Goal: Task Accomplishment & Management: Manage account settings

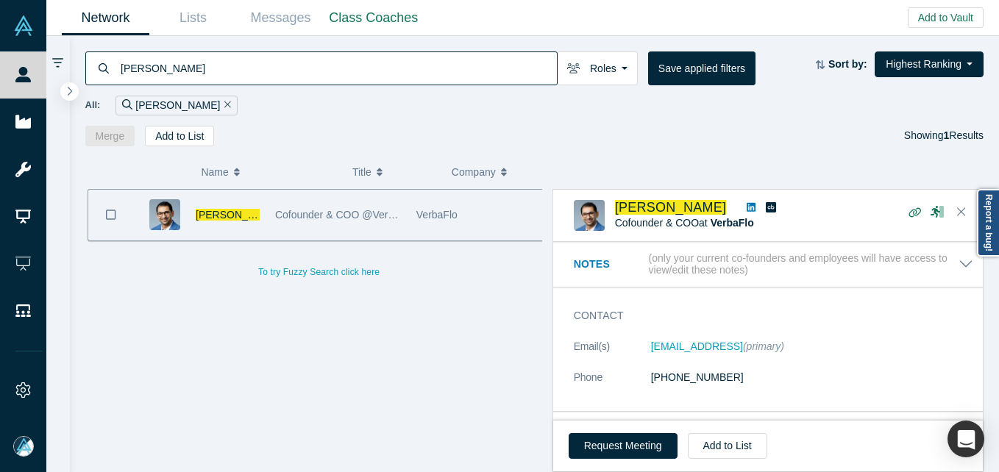
click at [263, 56] on input "[PERSON_NAME]" at bounding box center [338, 68] width 438 height 35
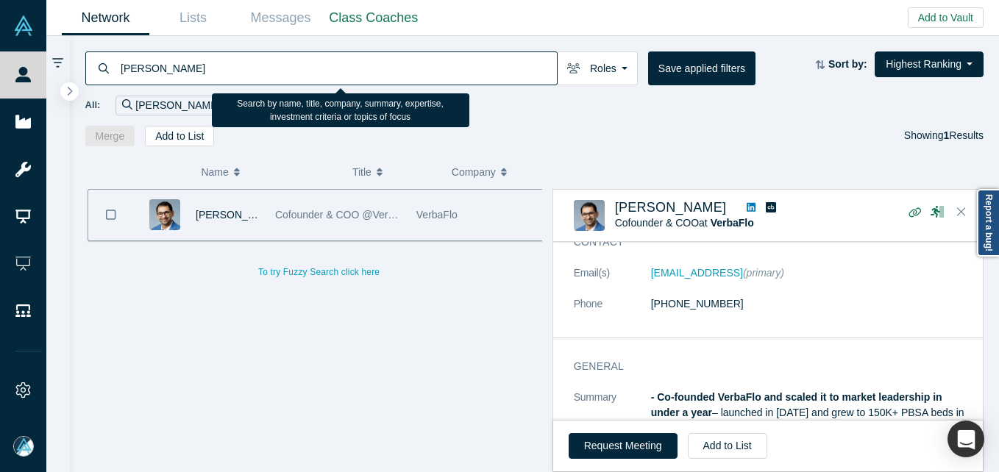
type input "[PERSON_NAME]"
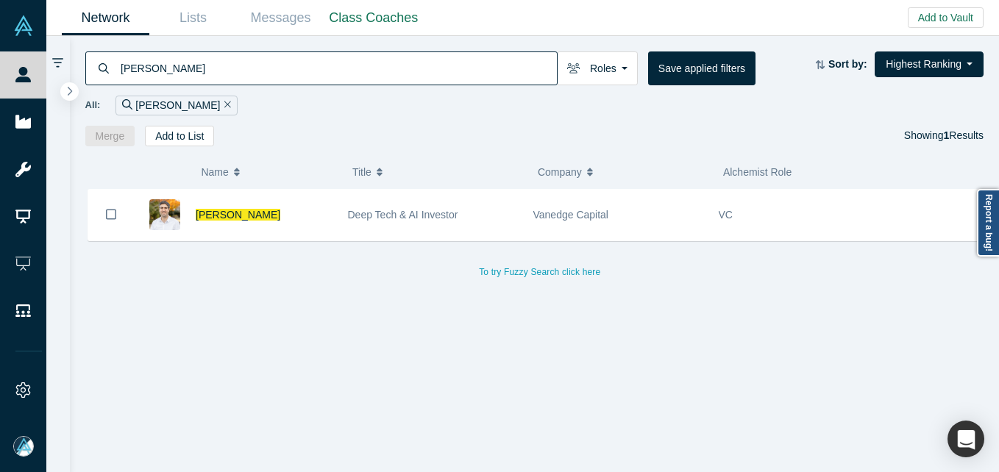
drag, startPoint x: 230, startPoint y: 216, endPoint x: 163, endPoint y: 6, distance: 220.1
click at [230, 216] on span "[PERSON_NAME]" at bounding box center [238, 215] width 85 height 12
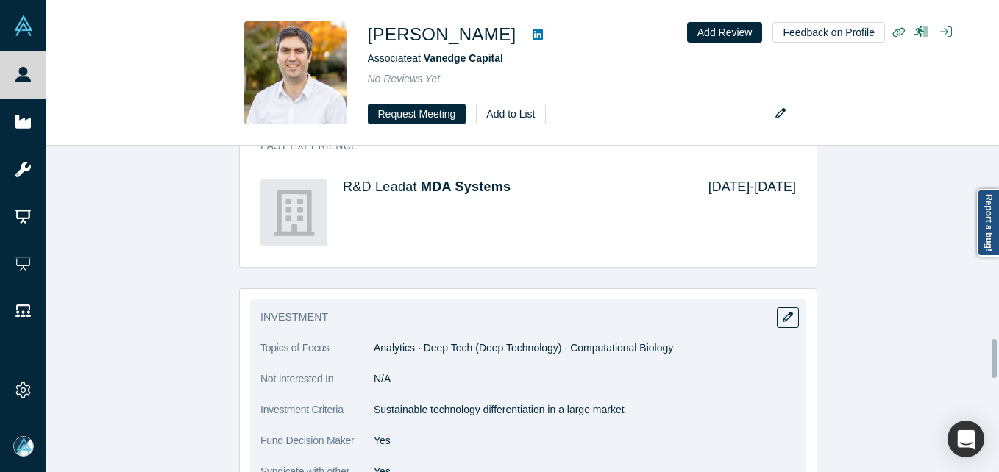
scroll to position [1619, 0]
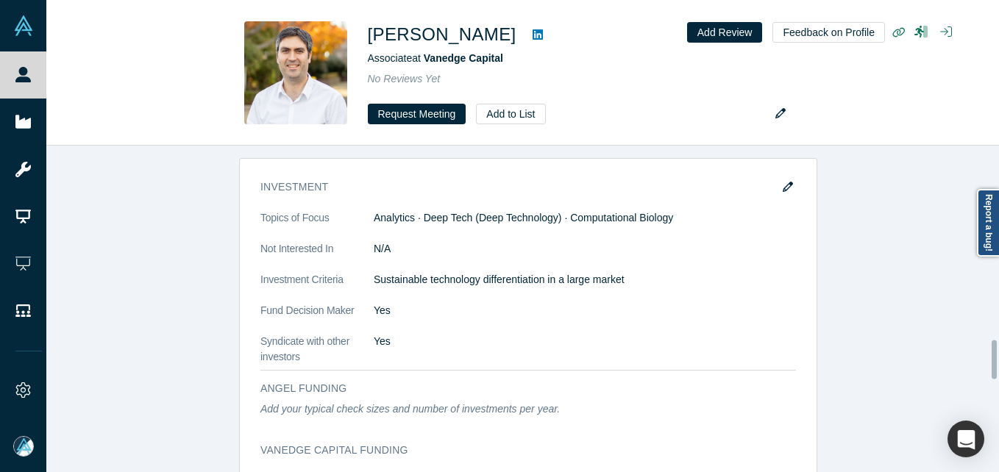
click at [786, 185] on icon "button" at bounding box center [788, 187] width 10 height 10
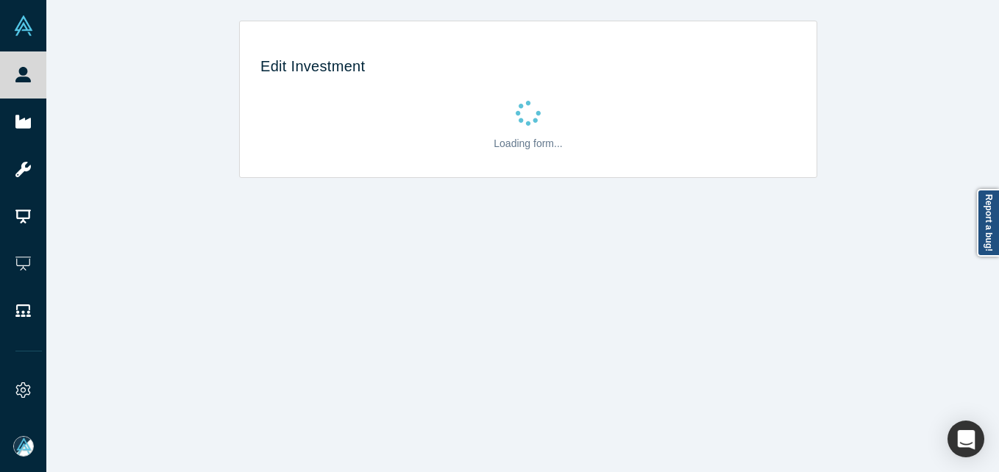
scroll to position [0, 0]
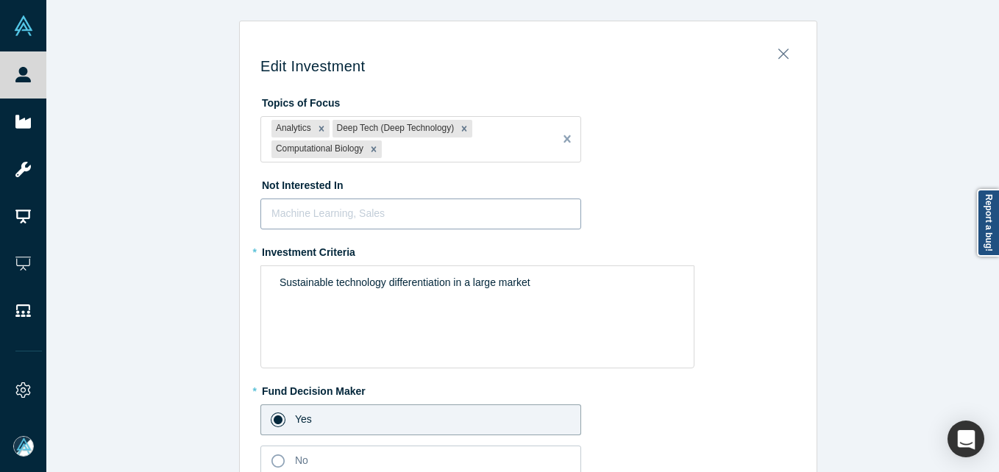
click at [335, 227] on div "Machine Learning, Sales" at bounding box center [420, 214] width 321 height 31
type input "Entertainment"
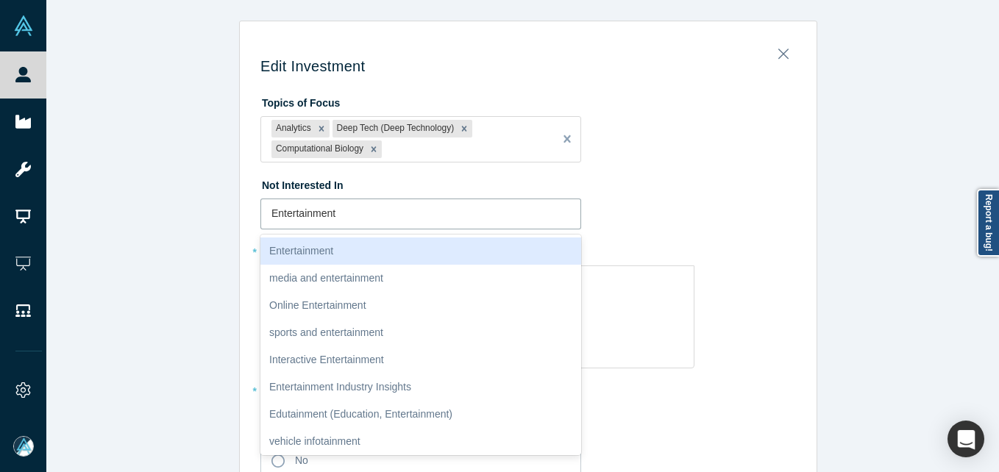
click at [341, 258] on div "Entertainment" at bounding box center [420, 251] width 321 height 27
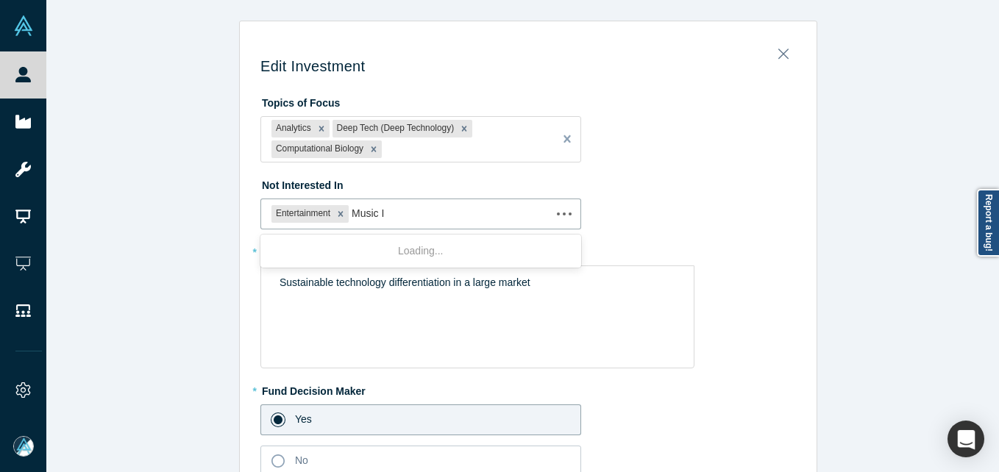
type input "Music IN"
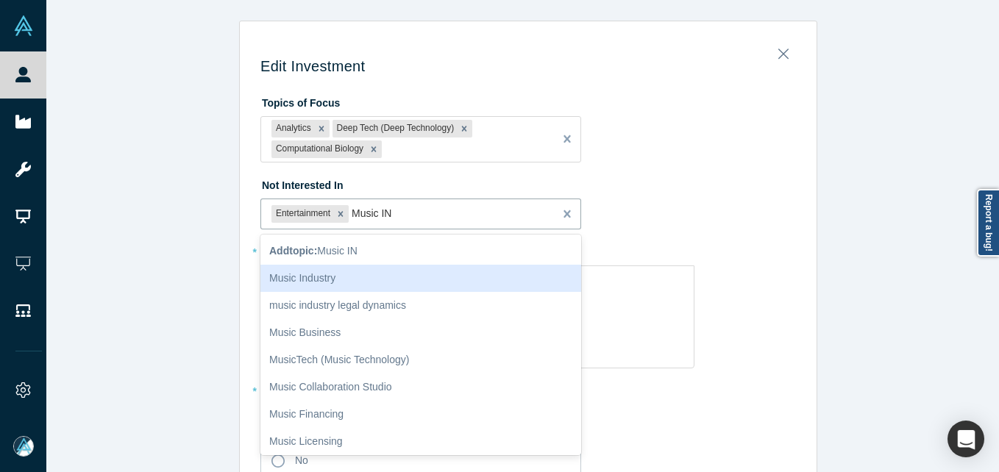
click at [349, 281] on div "Music Industry" at bounding box center [420, 278] width 321 height 27
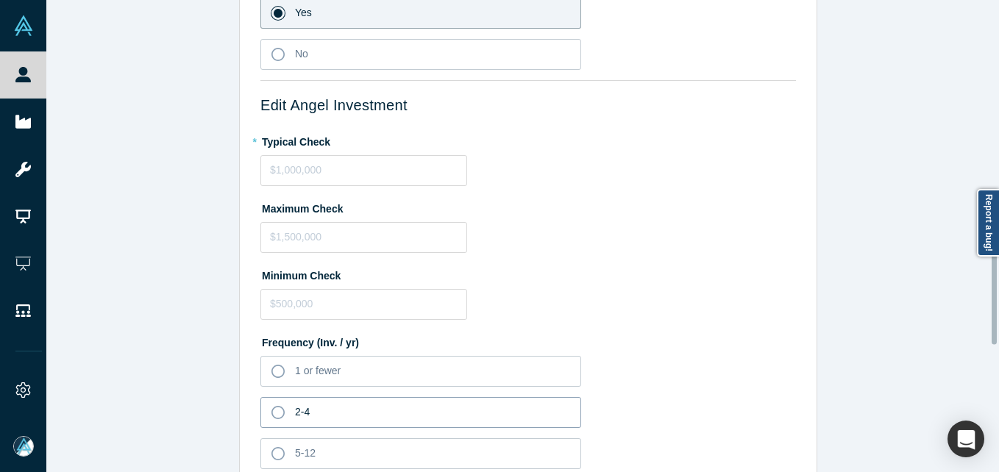
scroll to position [956, 0]
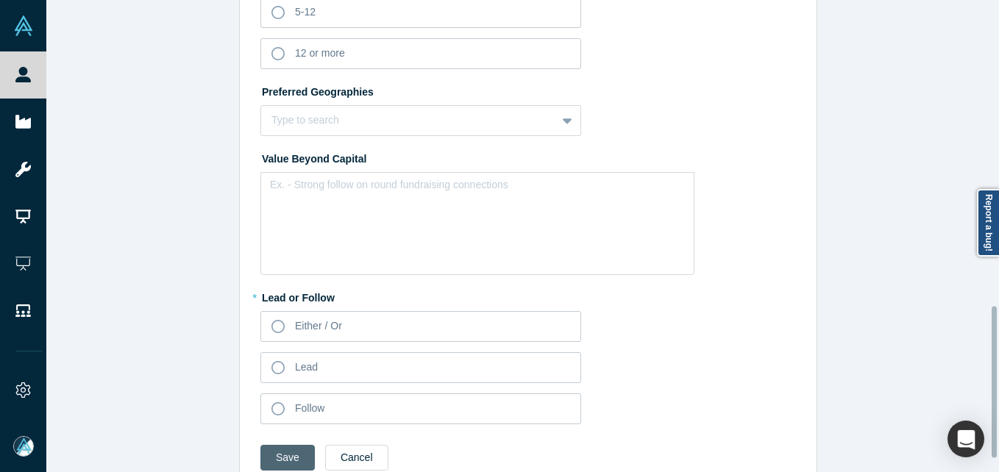
click at [277, 455] on button "Save" at bounding box center [287, 458] width 54 height 26
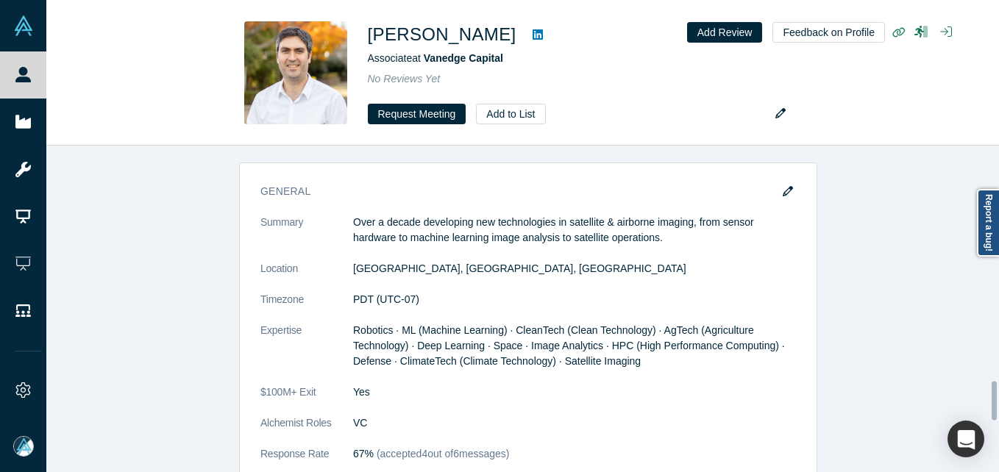
scroll to position [0, 0]
